Goal: Information Seeking & Learning: Check status

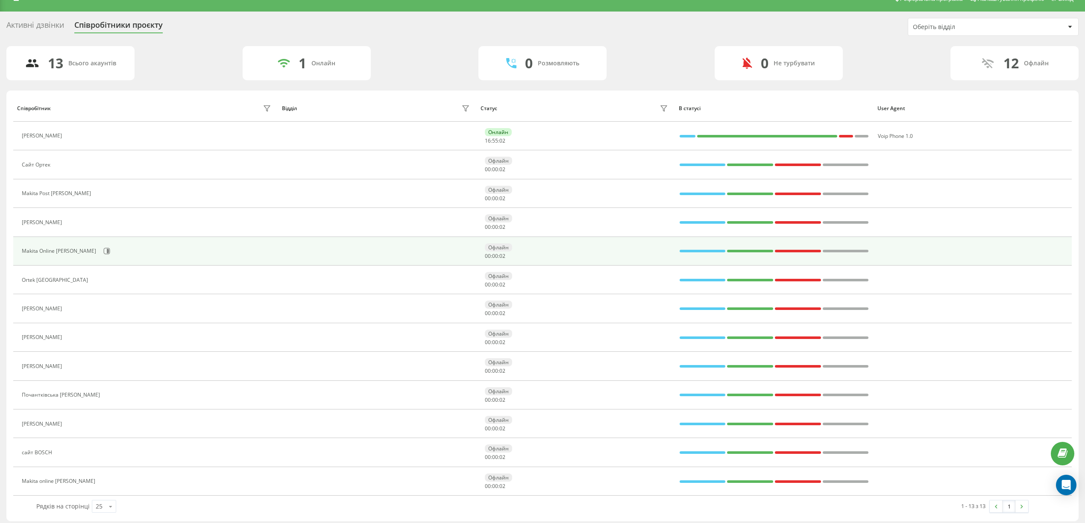
scroll to position [21, 0]
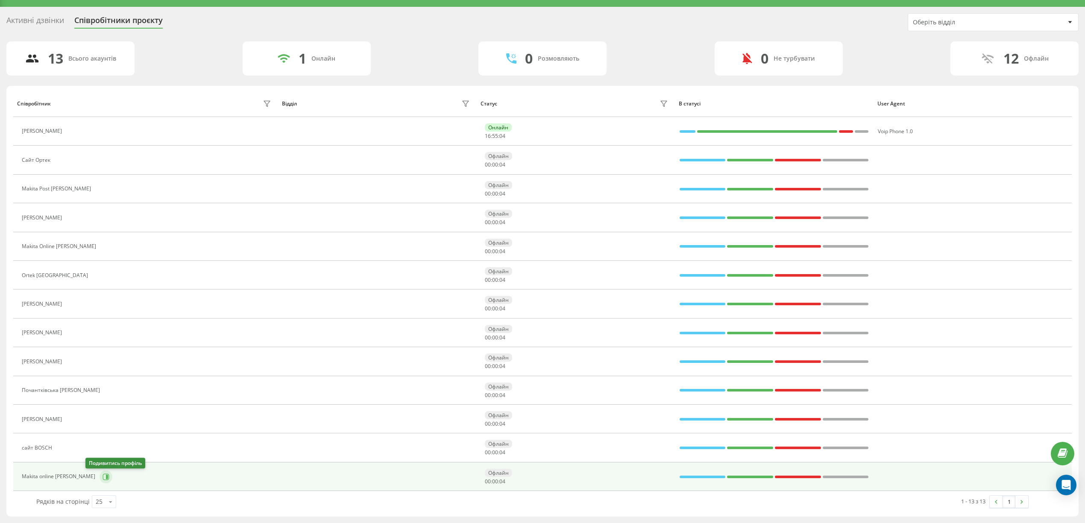
click at [103, 478] on icon at bounding box center [106, 477] width 7 height 7
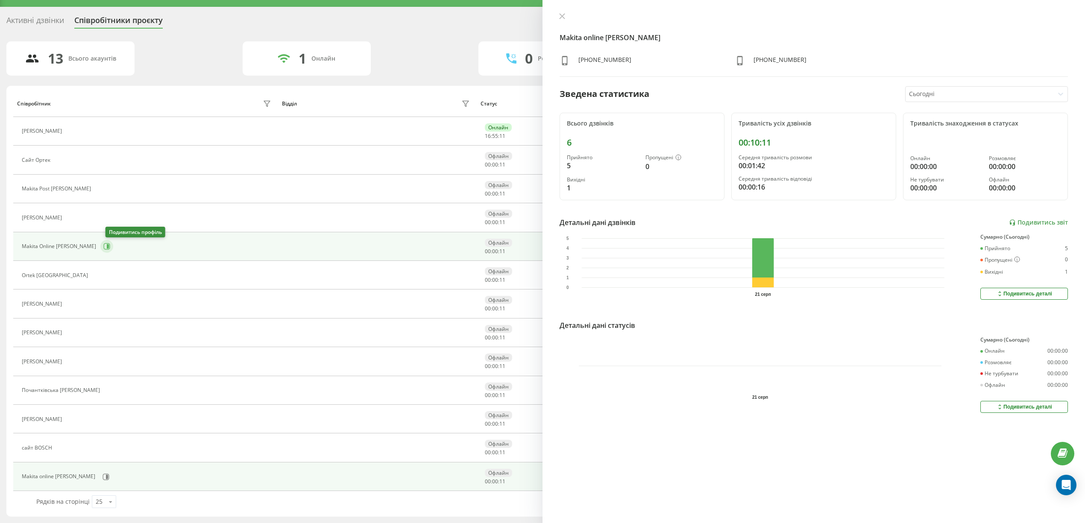
click at [110, 243] on icon at bounding box center [106, 246] width 7 height 7
click at [106, 478] on icon at bounding box center [107, 477] width 2 height 4
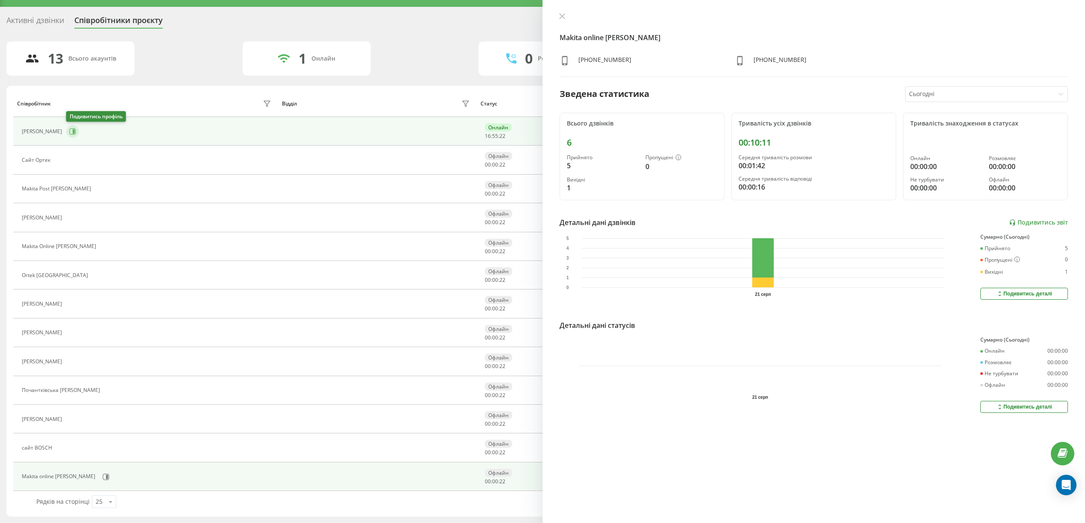
click at [74, 132] on icon at bounding box center [73, 131] width 6 height 6
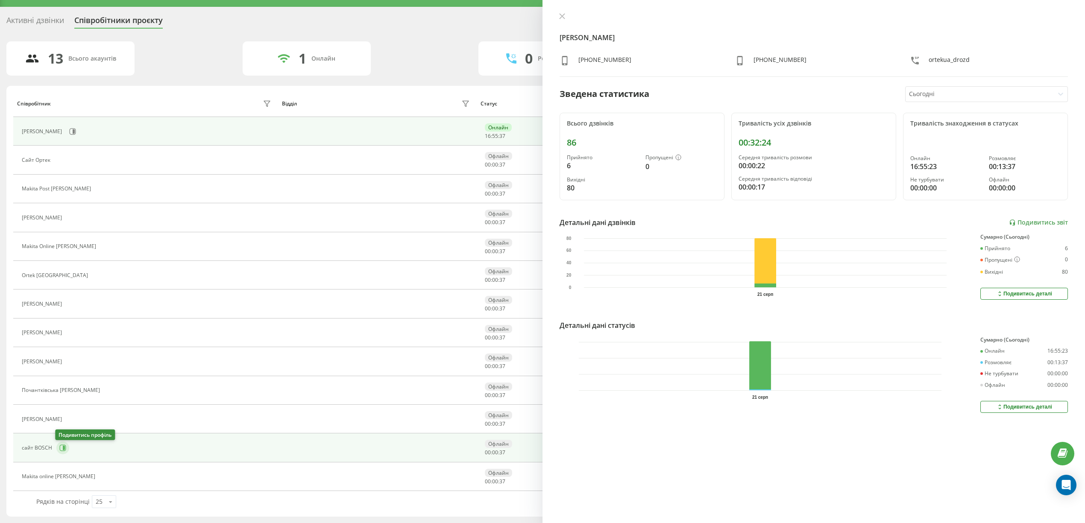
click at [65, 448] on icon at bounding box center [63, 448] width 6 height 6
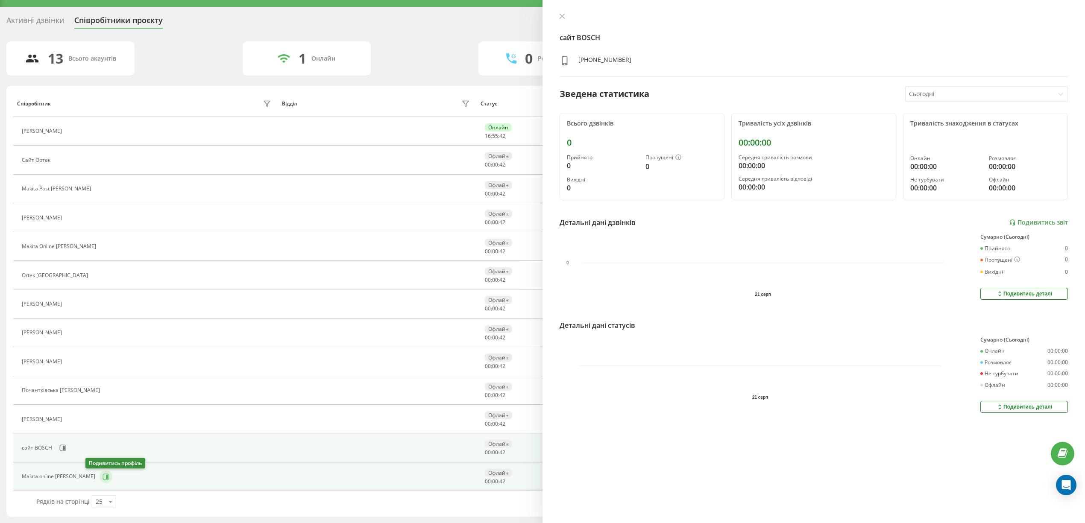
click at [103, 478] on icon at bounding box center [106, 477] width 7 height 7
click at [64, 448] on icon at bounding box center [62, 448] width 7 height 7
click at [106, 478] on icon at bounding box center [107, 477] width 2 height 4
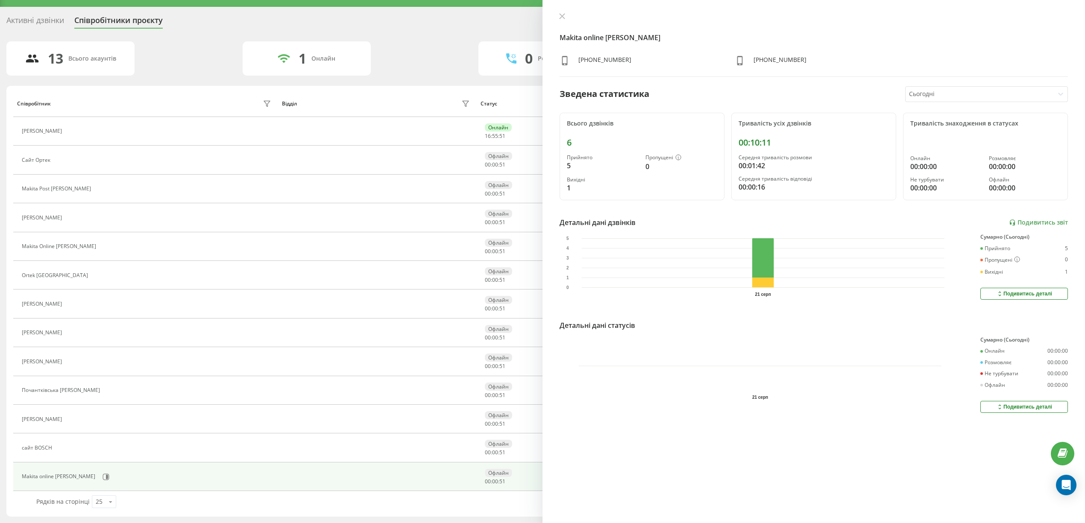
click at [1047, 294] on button "Подивитись деталі" at bounding box center [1024, 294] width 88 height 12
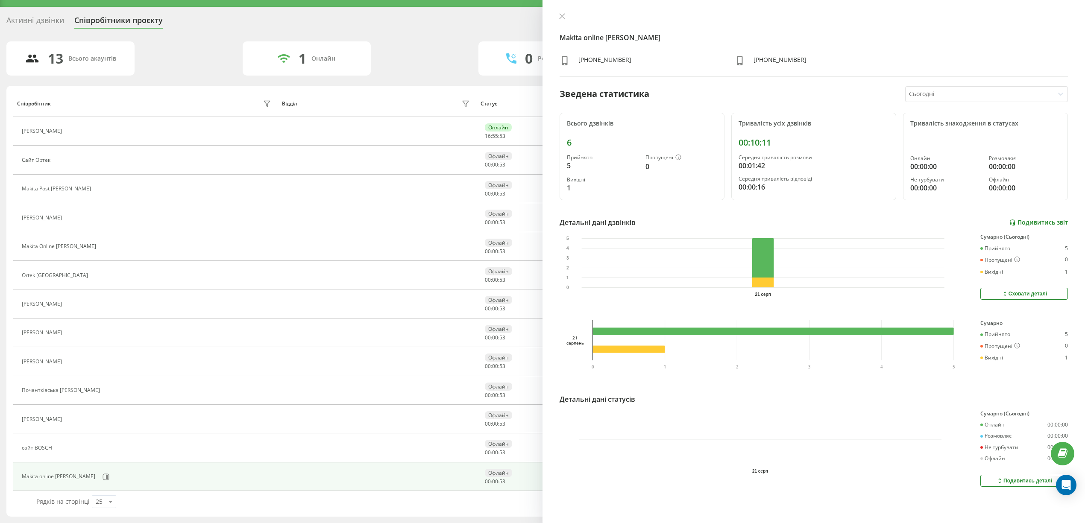
click at [1031, 226] on link "Подивитись звіт" at bounding box center [1038, 222] width 59 height 7
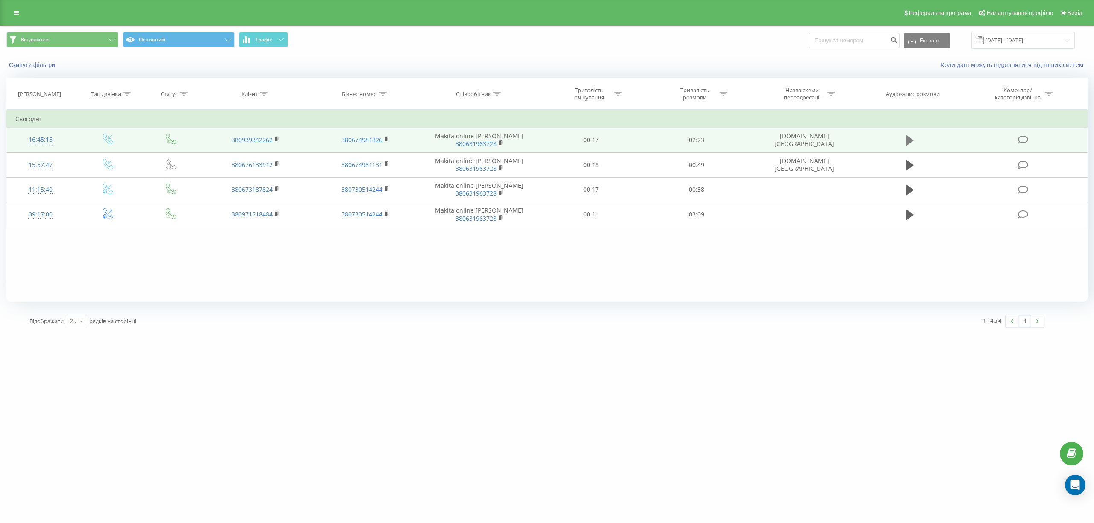
click at [907, 141] on icon at bounding box center [910, 140] width 8 height 10
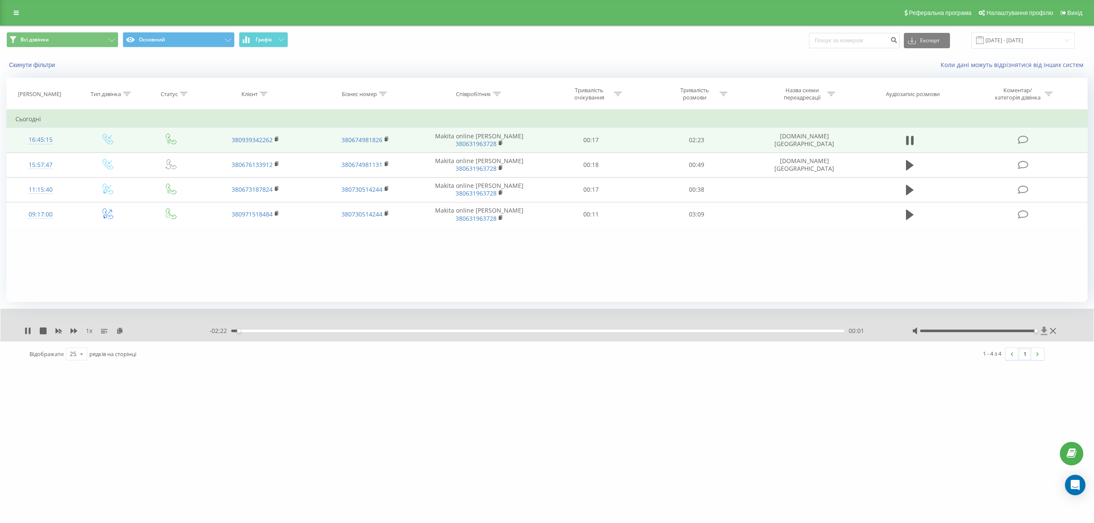
drag, startPoint x: 976, startPoint y: 332, endPoint x: 1043, endPoint y: 335, distance: 67.1
click at [1043, 335] on div at bounding box center [985, 331] width 146 height 9
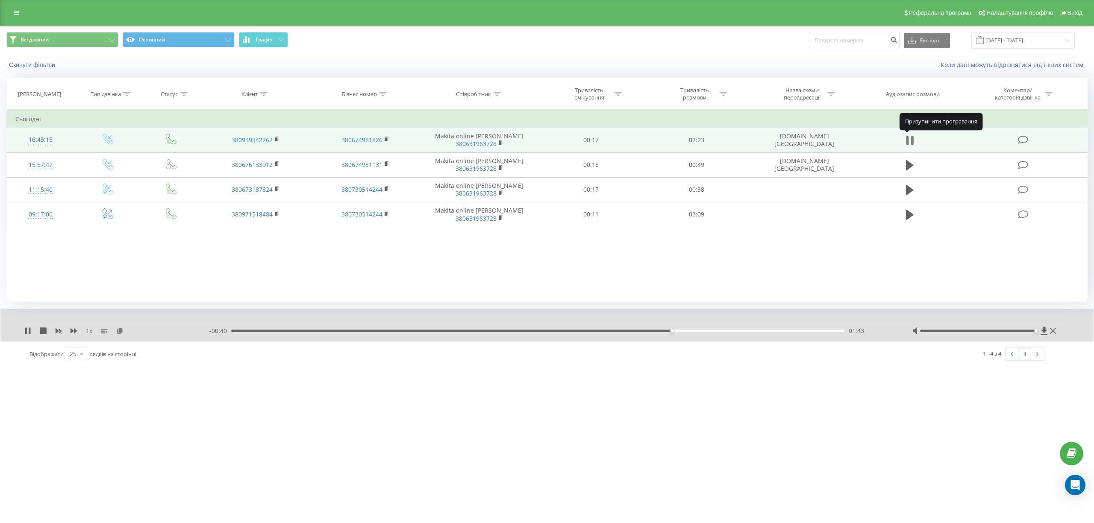
click at [908, 141] on icon at bounding box center [907, 140] width 3 height 9
click at [657, 330] on div "01:44" at bounding box center [537, 331] width 613 height 3
click at [907, 143] on icon at bounding box center [910, 140] width 8 height 10
click at [598, 335] on div "- 00:42 01:41 01:41" at bounding box center [549, 331] width 681 height 9
click at [589, 332] on div "01:42" at bounding box center [537, 331] width 613 height 3
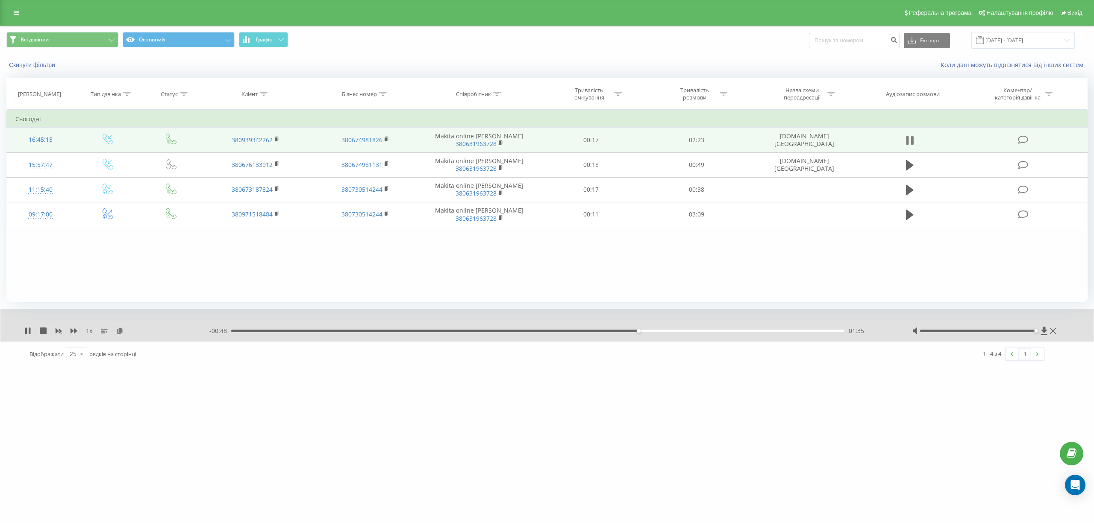
click at [913, 144] on button at bounding box center [909, 140] width 13 height 13
click at [1042, 330] on icon at bounding box center [1043, 331] width 6 height 8
